Goal: Check status

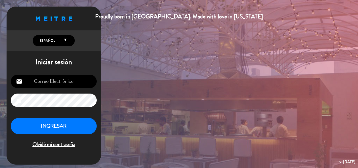
type input "[EMAIL_ADDRESS][DOMAIN_NAME]"
drag, startPoint x: 76, startPoint y: 121, endPoint x: 78, endPoint y: 123, distance: 2.8
click at [76, 94] on button "INGRESAR" at bounding box center [54, 126] width 86 height 16
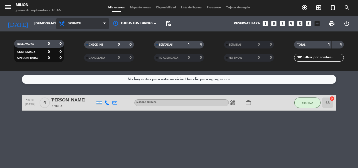
click at [71, 26] on span "Brunch" at bounding box center [82, 24] width 52 height 12
drag, startPoint x: 83, startPoint y: 81, endPoint x: 54, endPoint y: 92, distance: 31.6
click at [83, 81] on ng-component "menu Milión [DATE] 4. septiembre - 18:46 Mis reservas Mapa de mesas Disponibili…" at bounding box center [179, 84] width 358 height 168
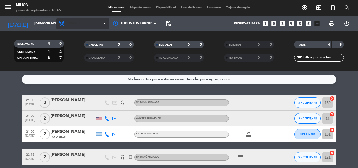
click at [102, 19] on div "Todos los servicios Desayuno Brunch Almuerzo Cena Cena Todos los servicios Desa…" at bounding box center [82, 24] width 52 height 16
click at [99, 23] on span "Cena" at bounding box center [82, 24] width 52 height 12
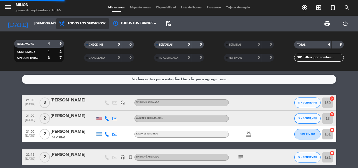
click at [91, 34] on div "menu Milión [DATE] 4. septiembre - 18:46 Mis reservas Mapa de mesas Disponibili…" at bounding box center [179, 35] width 358 height 71
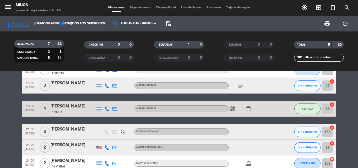
scroll to position [69, 0]
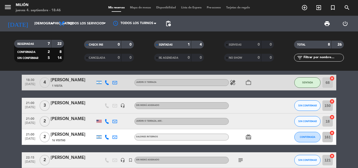
click at [220, 94] on icon "subject" at bounding box center [240, 160] width 6 height 6
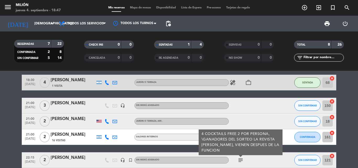
click at [1, 94] on bookings-row "12:30 [DATE] 4 [PERSON_NAME] o TERRAZA SIN CONFIRMAR 20 cancel 13:00 [DATE] 6 L…" at bounding box center [179, 90] width 358 height 155
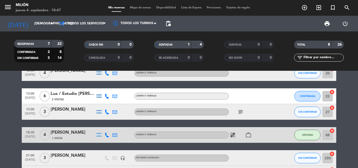
scroll to position [0, 0]
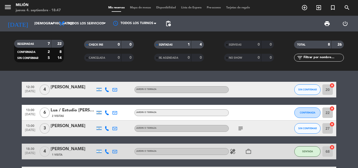
click at [220, 94] on icon "subject" at bounding box center [240, 128] width 6 height 6
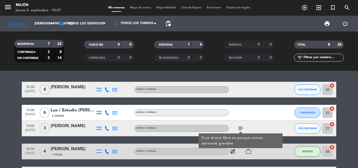
click at [14, 94] on bookings-row "12:30 [DATE] 4 [PERSON_NAME] o TERRAZA SIN CONFIRMAR 20 cancel 13:00 [DATE] 6 L…" at bounding box center [179, 159] width 358 height 155
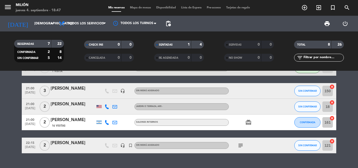
scroll to position [95, 0]
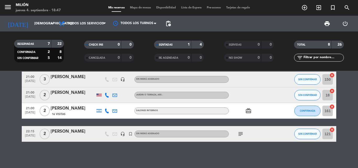
click at [220, 94] on div "subject" at bounding box center [252, 133] width 47 height 15
click at [220, 94] on icon "subject" at bounding box center [240, 134] width 6 height 6
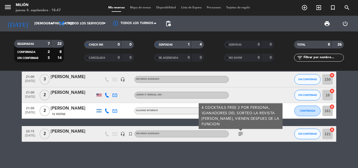
click at [220, 94] on div "12:30 [DATE] 4 [PERSON_NAME] o TERRAZA SIN CONFIRMAR 20 cancel 13:00 [DATE] 6 L…" at bounding box center [179, 119] width 358 height 97
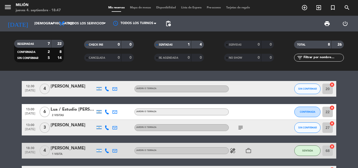
scroll to position [0, 0]
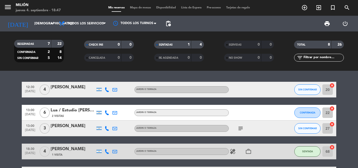
click at [220, 94] on icon "subject" at bounding box center [240, 128] width 6 height 6
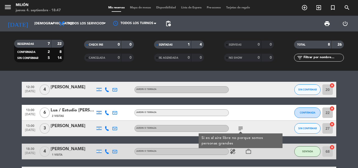
click at [179, 94] on div "12:30 [DATE] 4 [PERSON_NAME] o TERRAZA SIN CONFIRMAR 20 cancel 13:00 [DATE] 6 L…" at bounding box center [179, 159] width 314 height 155
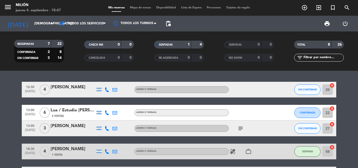
click at [220, 94] on icon "subject" at bounding box center [240, 128] width 6 height 6
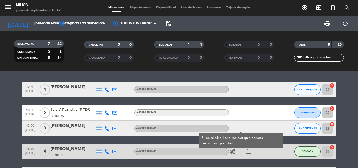
click at [191, 94] on div "12:30 [DATE] 4 [PERSON_NAME] o TERRAZA SIN CONFIRMAR 20 cancel 13:00 [DATE] 6 L…" at bounding box center [179, 159] width 314 height 155
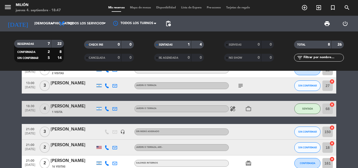
scroll to position [69, 0]
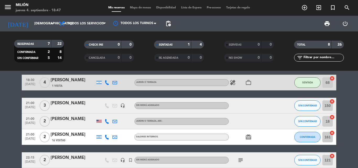
click at [220, 94] on icon "subject" at bounding box center [240, 160] width 6 height 6
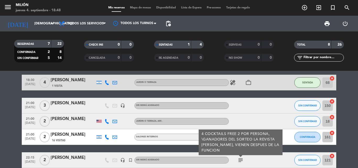
click at [166, 94] on div "12:30 [DATE] 4 [PERSON_NAME] o TERRAZA SIN CONFIRMAR 20 cancel 13:00 [DATE] 6 L…" at bounding box center [179, 90] width 314 height 155
